Goal: Transaction & Acquisition: Book appointment/travel/reservation

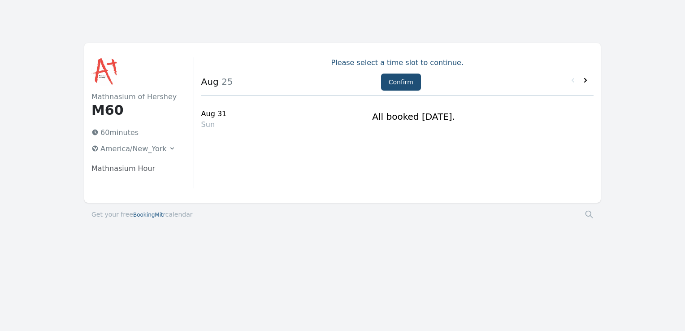
click at [586, 82] on icon at bounding box center [585, 80] width 3 height 4
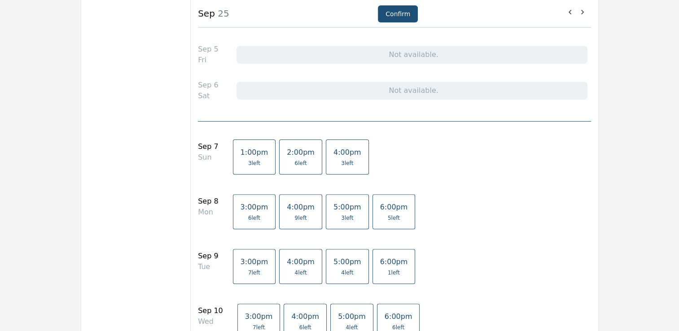
scroll to position [272, 0]
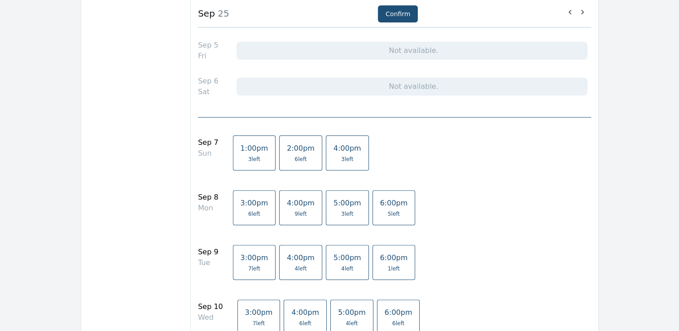
click at [372, 209] on link "6:00pm 5 left" at bounding box center [393, 207] width 43 height 35
click at [380, 213] on span "5 left" at bounding box center [394, 213] width 28 height 7
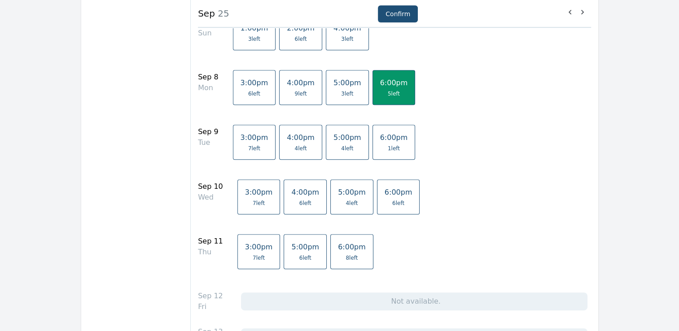
scroll to position [397, 0]
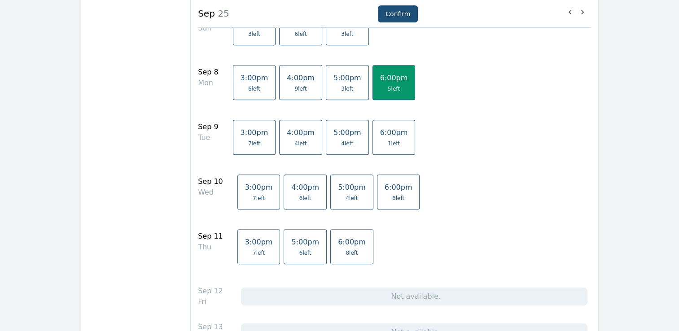
click at [384, 195] on span "6 left" at bounding box center [398, 198] width 28 height 7
click at [340, 249] on span "8 left" at bounding box center [352, 252] width 28 height 7
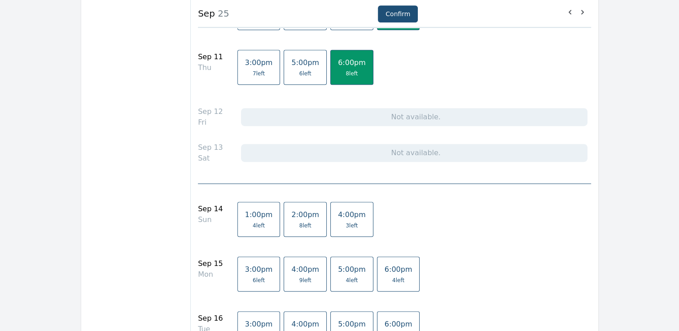
scroll to position [582, 0]
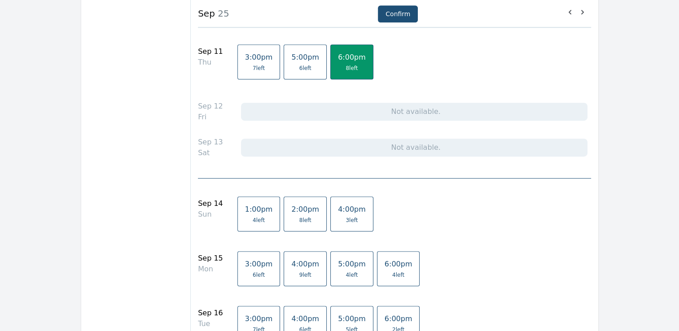
click at [260, 219] on link "1:00pm 4 left" at bounding box center [258, 213] width 43 height 35
click at [299, 218] on span "8 left" at bounding box center [305, 220] width 12 height 7
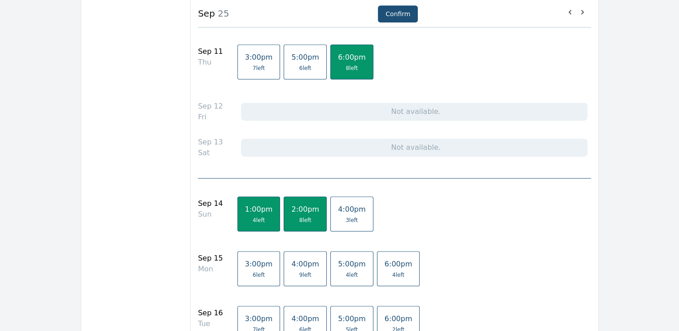
click at [392, 273] on span "4 left" at bounding box center [398, 274] width 12 height 7
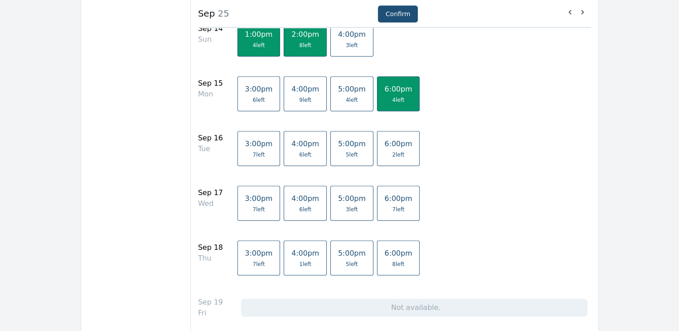
scroll to position [761, 0]
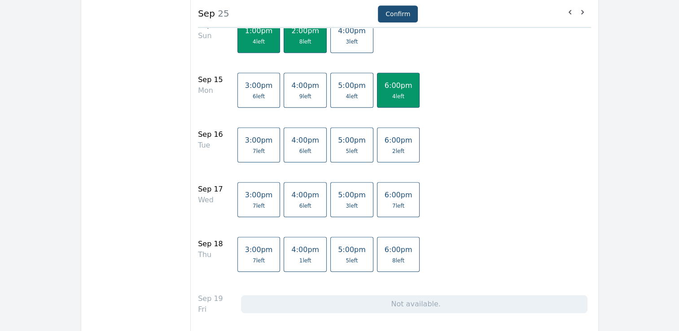
click at [384, 202] on span "7 left" at bounding box center [398, 205] width 28 height 7
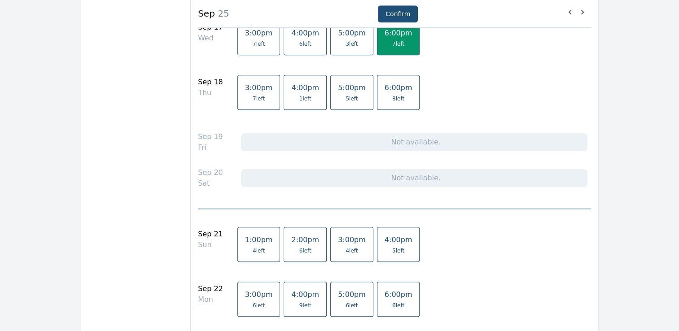
scroll to position [928, 0]
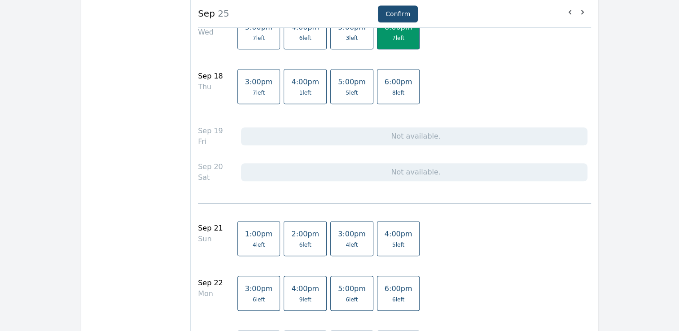
click at [339, 241] on span "4 left" at bounding box center [352, 244] width 28 height 7
click at [384, 241] on span "5 left" at bounding box center [398, 244] width 28 height 7
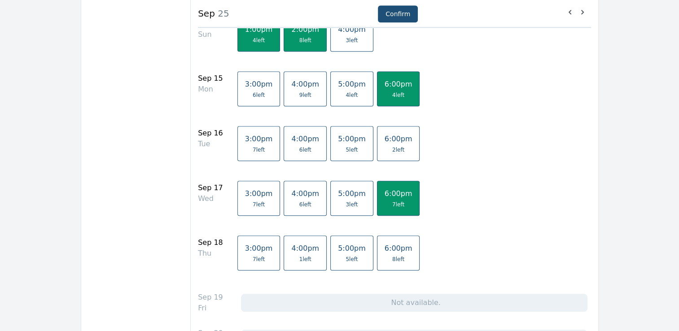
scroll to position [768, 0]
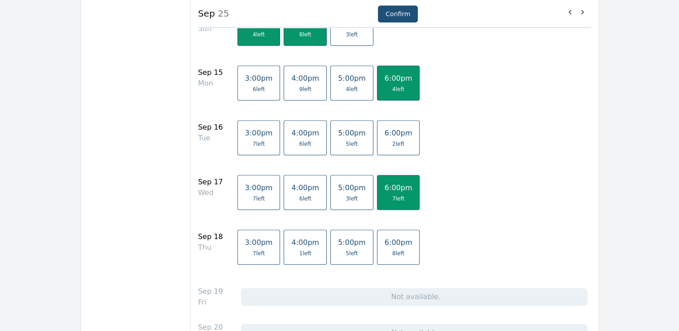
click at [386, 86] on span "4 left" at bounding box center [398, 89] width 28 height 7
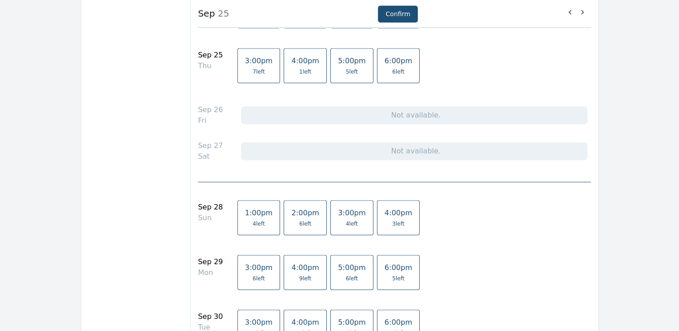
scroll to position [1322, 0]
click at [338, 207] on span "3:00pm" at bounding box center [352, 211] width 28 height 9
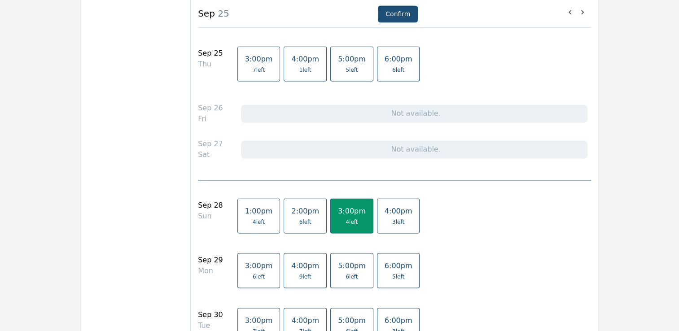
click at [377, 213] on link "4:00pm 3 left" at bounding box center [398, 215] width 43 height 35
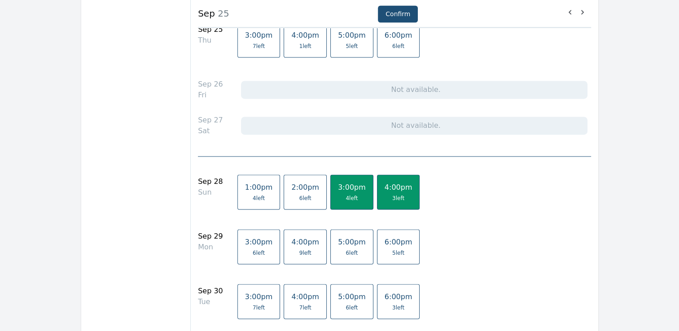
scroll to position [1342, 0]
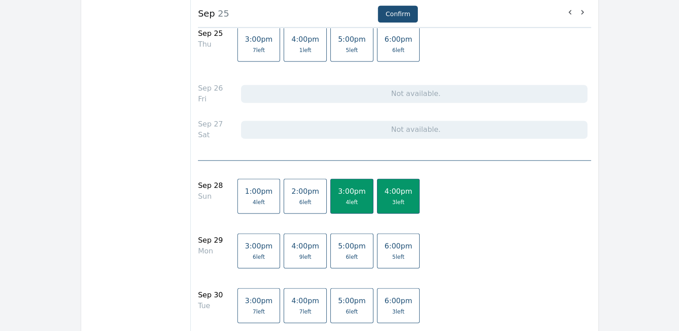
click at [392, 199] on span "3 left" at bounding box center [398, 202] width 12 height 7
click at [338, 190] on span "3:00pm" at bounding box center [352, 191] width 28 height 9
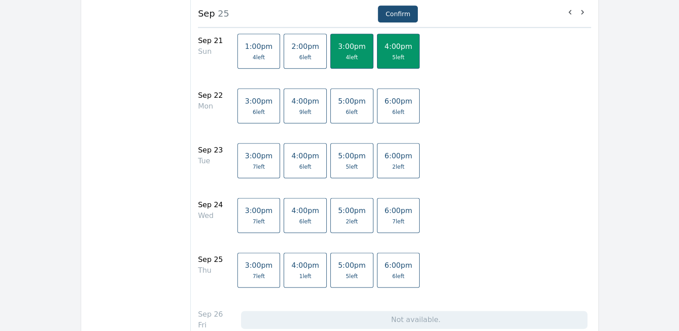
scroll to position [1114, 0]
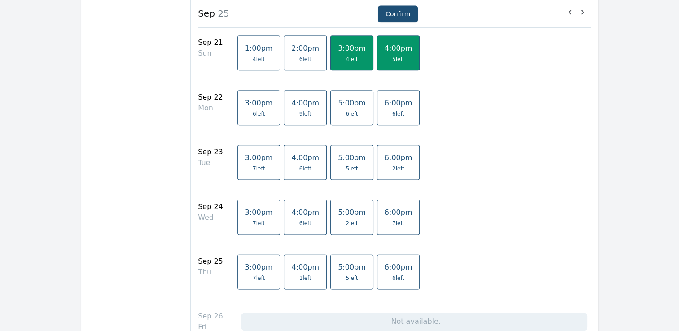
click at [392, 220] on span "7 left" at bounding box center [398, 223] width 12 height 7
click at [392, 110] on span "6 left" at bounding box center [398, 113] width 12 height 7
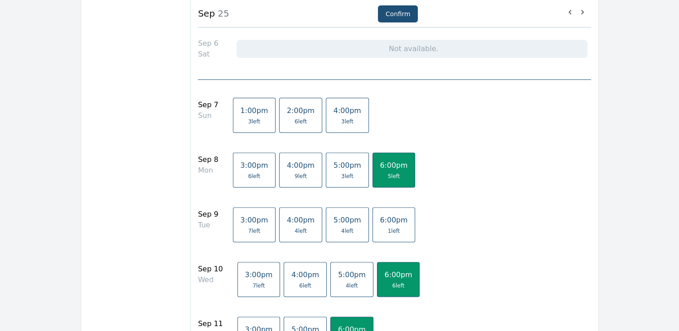
scroll to position [1080, 0]
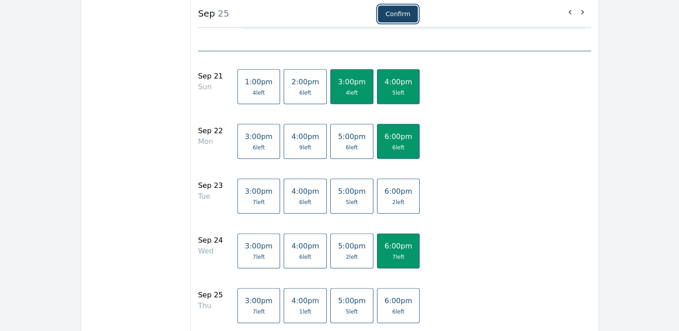
click at [401, 17] on button "Confirm" at bounding box center [398, 13] width 40 height 17
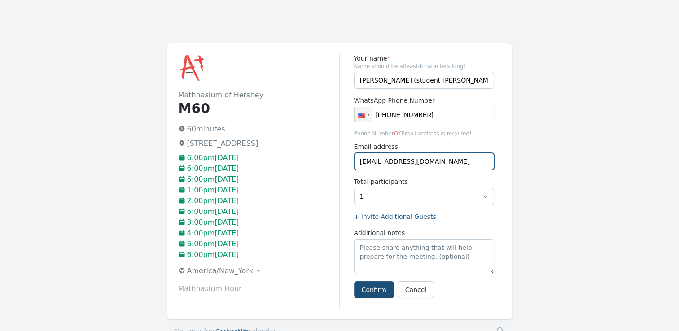
drag, startPoint x: 431, startPoint y: 161, endPoint x: 352, endPoint y: 161, distance: 79.8
click at [352, 161] on div "Your name * Name should be atleast 4 characters long! [PERSON_NAME] (student [P…" at bounding box center [420, 181] width 161 height 255
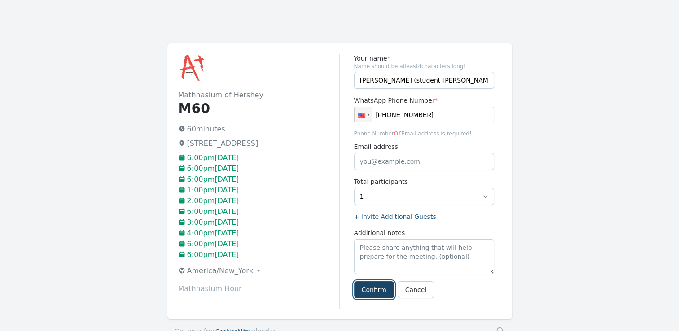
click at [379, 289] on button "Confirm" at bounding box center [374, 289] width 40 height 17
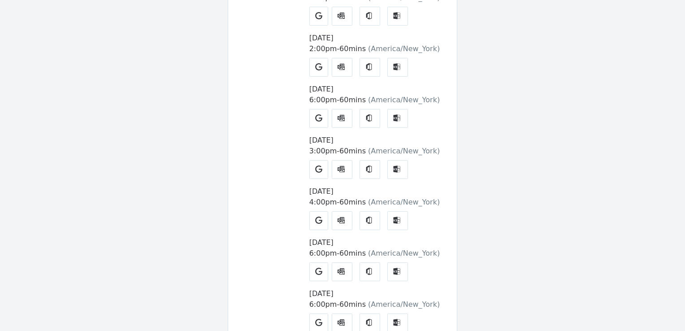
scroll to position [413, 0]
